Goal: Book appointment/travel/reservation

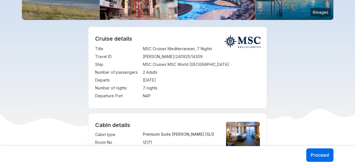
scroll to position [140, 0]
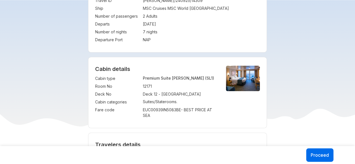
click at [243, 83] on img at bounding box center [243, 79] width 34 height 26
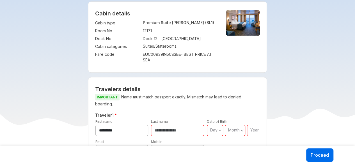
scroll to position [197, 0]
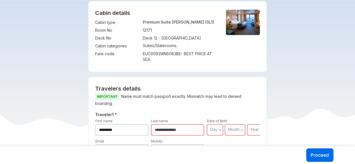
click at [230, 21] on img at bounding box center [243, 23] width 34 height 26
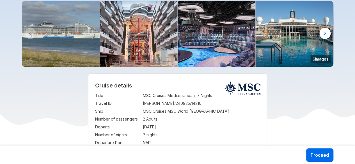
scroll to position [28, 0]
